Goal: Information Seeking & Learning: Check status

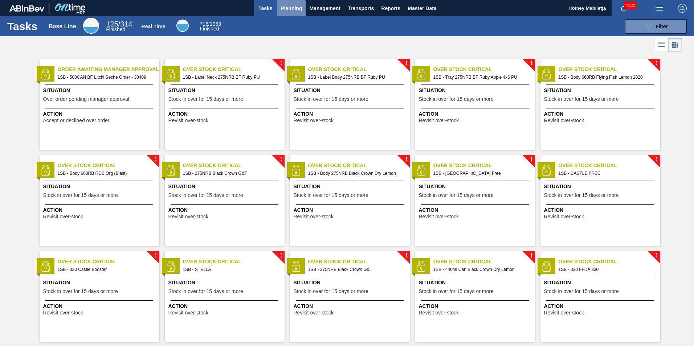
click at [293, 10] on span "Planning" at bounding box center [290, 8] width 21 height 9
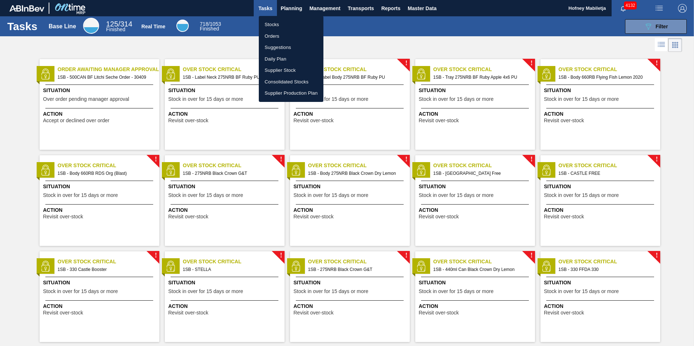
click at [274, 25] on li "Stocks" at bounding box center [291, 25] width 65 height 12
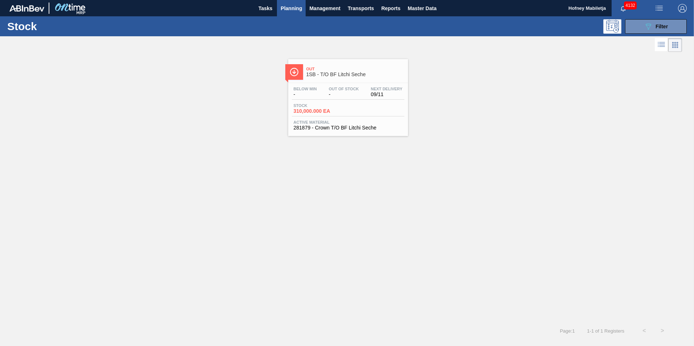
click at [335, 108] on div "Stock 310,000.000 EA" at bounding box center [319, 108] width 54 height 11
click at [663, 29] on span "Filter" at bounding box center [661, 27] width 12 height 6
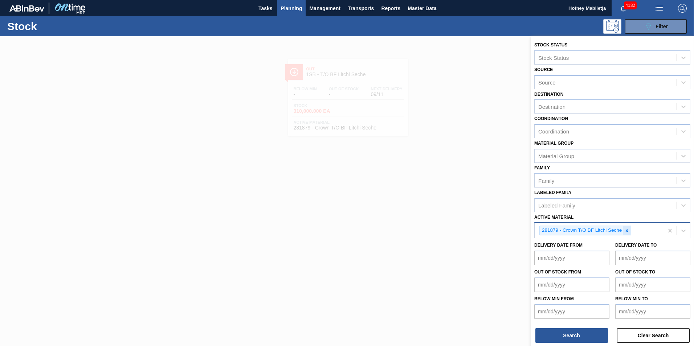
click at [626, 233] on icon at bounding box center [626, 230] width 5 height 5
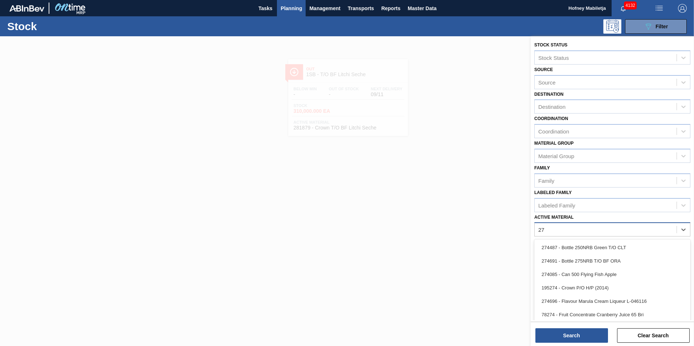
type Material "2"
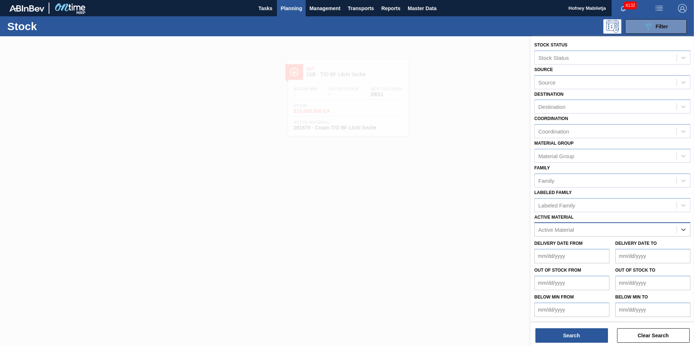
paste Material "284741"
type Material "284741"
click at [585, 245] on div "284741 - Label Neck 275NRB BF PU" at bounding box center [612, 247] width 156 height 13
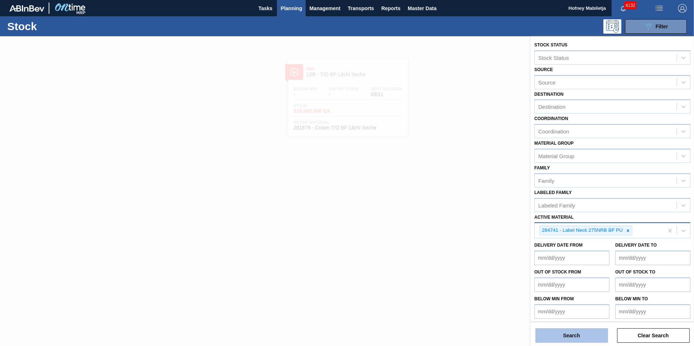
click at [572, 336] on button "Search" at bounding box center [571, 335] width 73 height 15
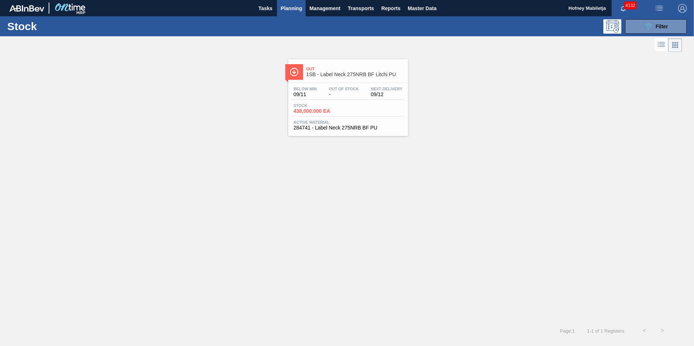
click at [340, 95] on span "-" at bounding box center [344, 94] width 30 height 5
click at [666, 30] on div "089F7B8B-B2A5-4AFE-B5C0-19BA573D28AC Filter" at bounding box center [656, 26] width 24 height 9
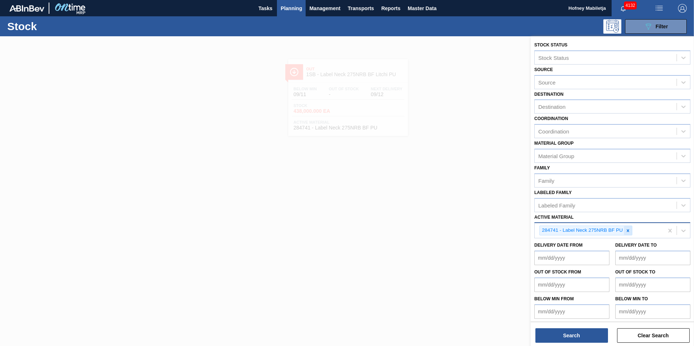
click at [627, 233] on icon at bounding box center [627, 230] width 5 height 5
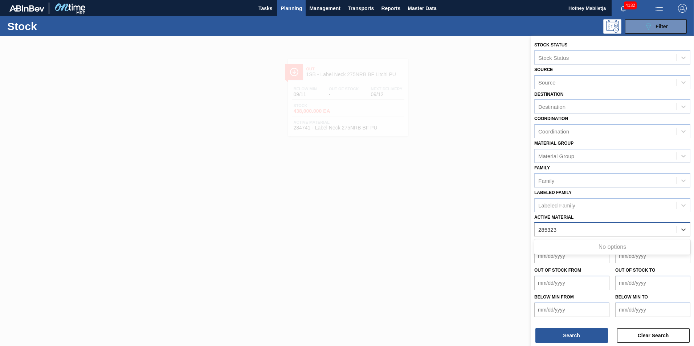
type Material "285323"
